Goal: Find specific page/section: Find specific page/section

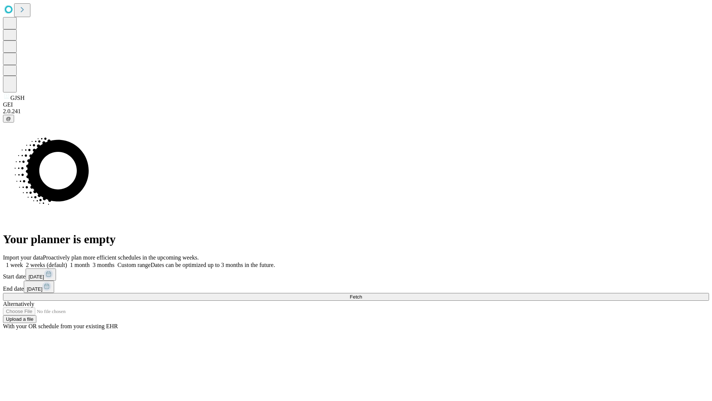
click at [362, 294] on span "Fetch" at bounding box center [356, 297] width 12 height 6
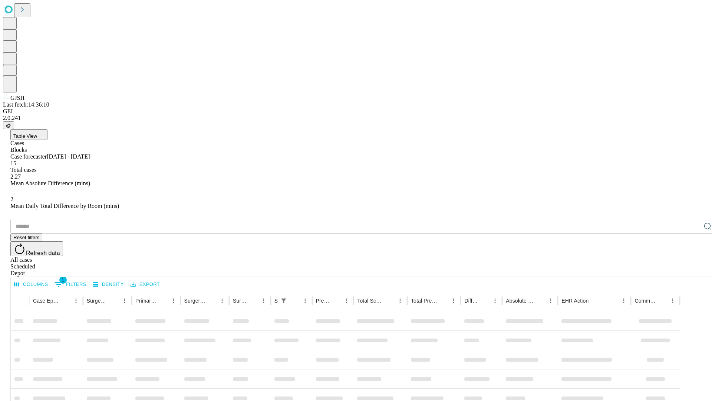
click at [693, 270] on div "Depot" at bounding box center [363, 273] width 707 height 7
